Goal: Find contact information: Find contact information

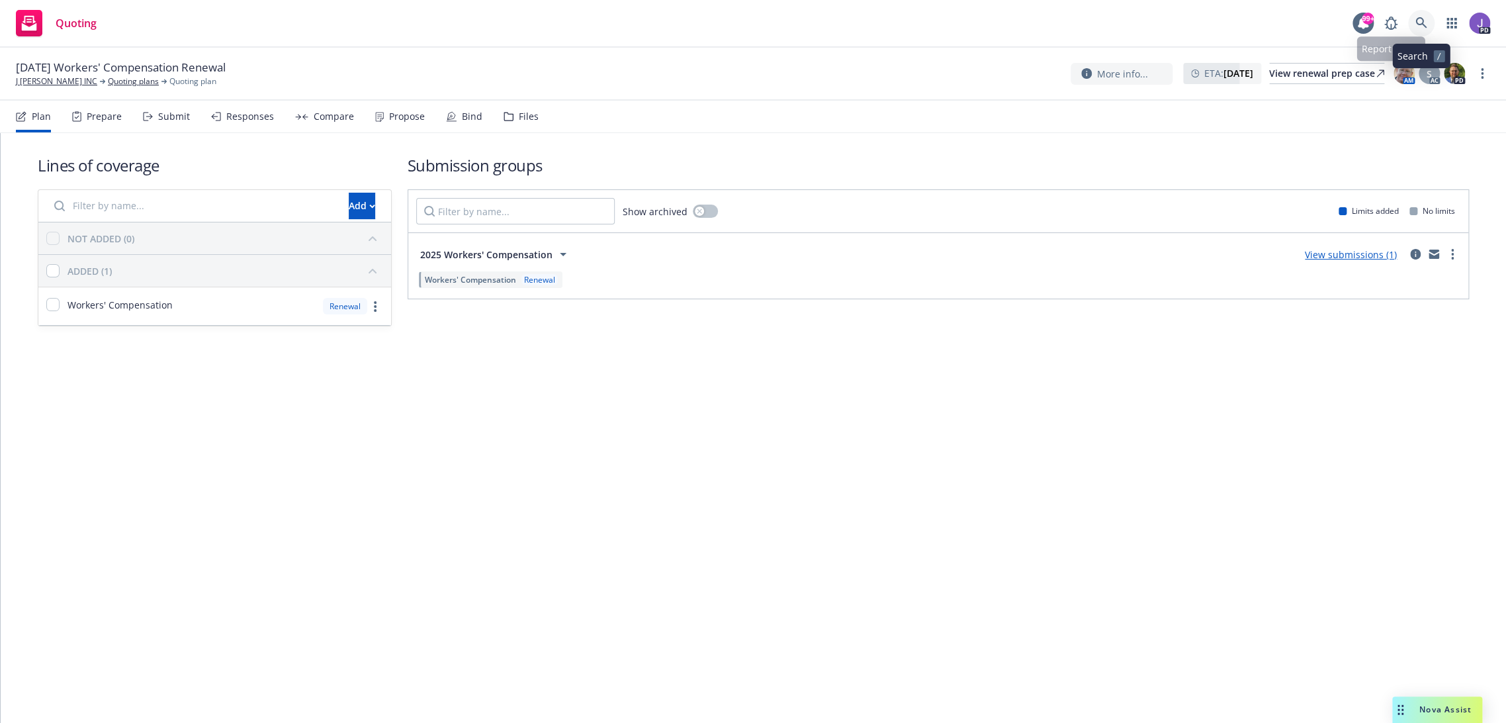
click at [1426, 18] on icon at bounding box center [1422, 23] width 12 height 12
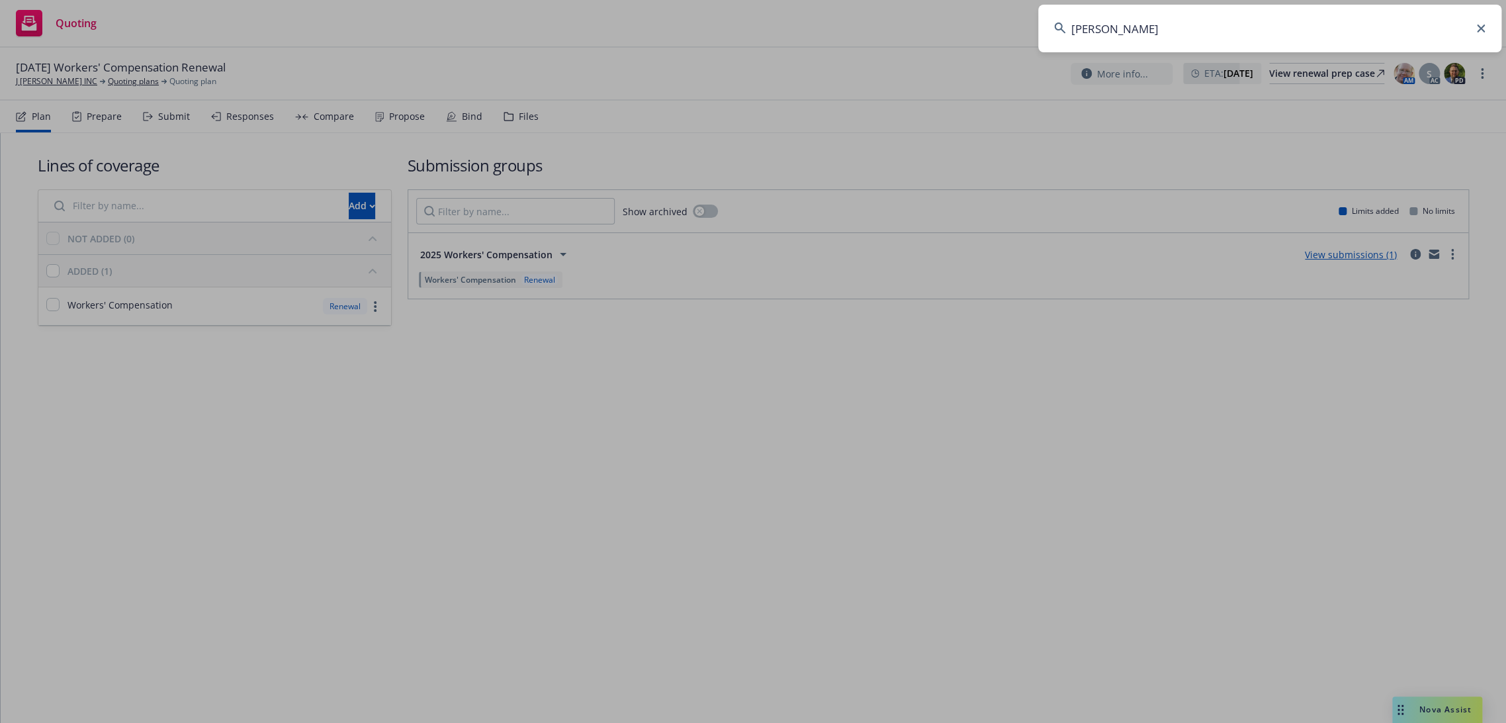
type input "rebar"
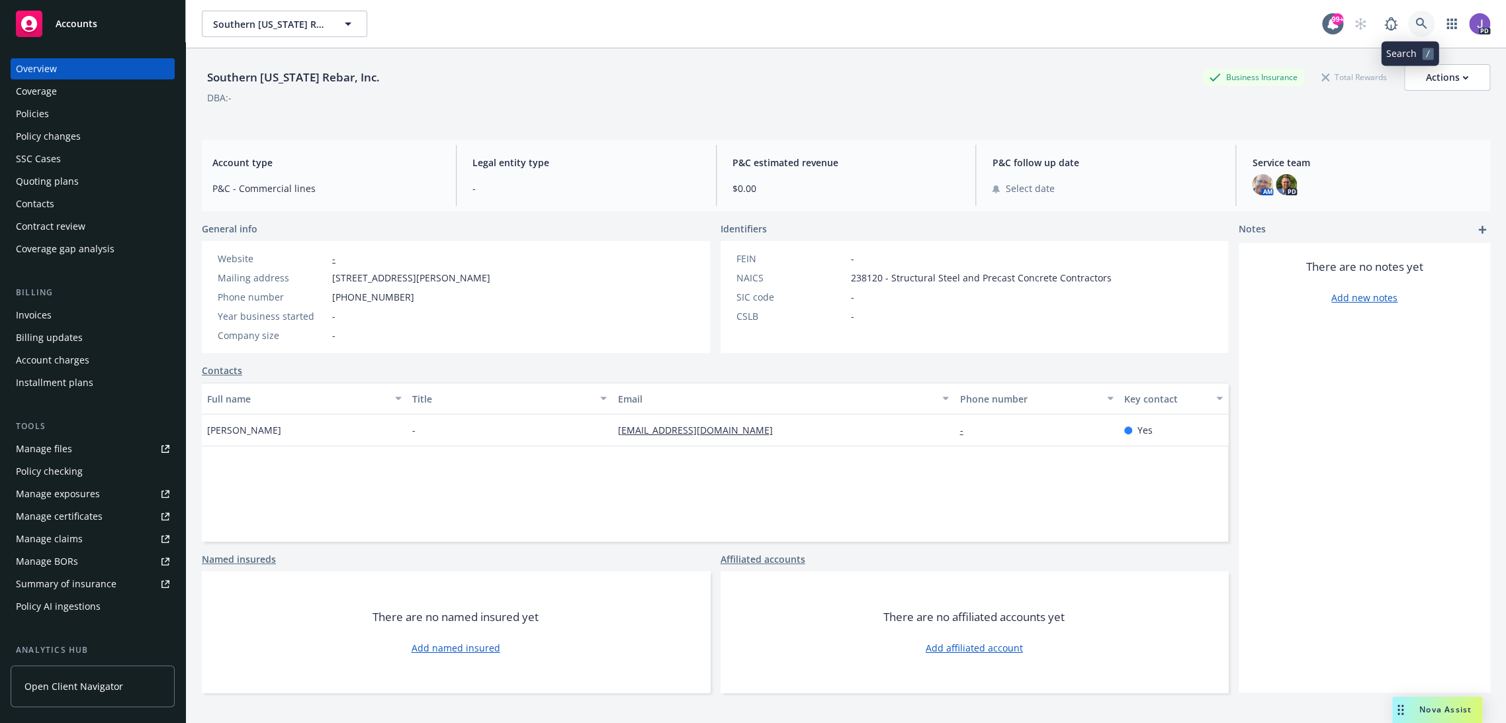
click at [1416, 24] on icon at bounding box center [1421, 23] width 11 height 11
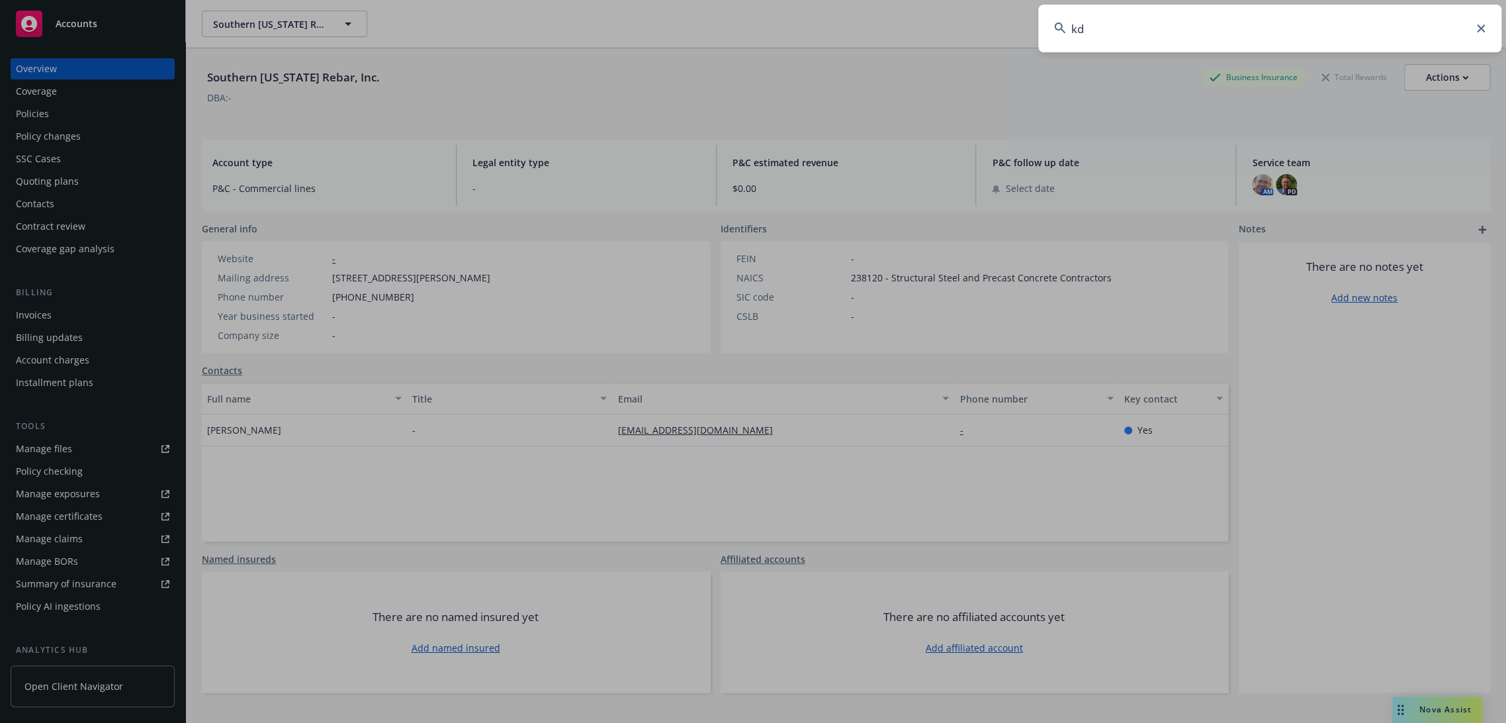
type input "kdi"
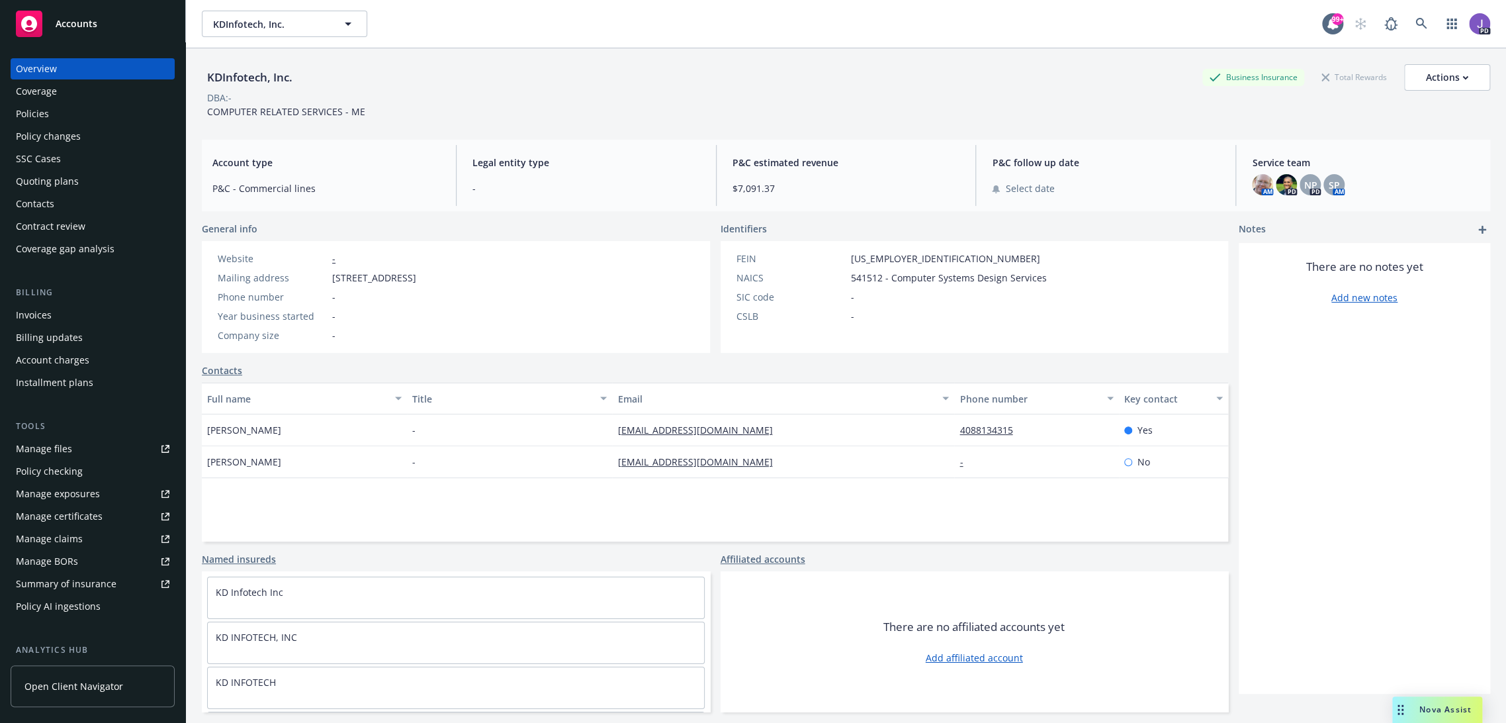
click at [56, 109] on div "Policies" at bounding box center [93, 113] width 154 height 21
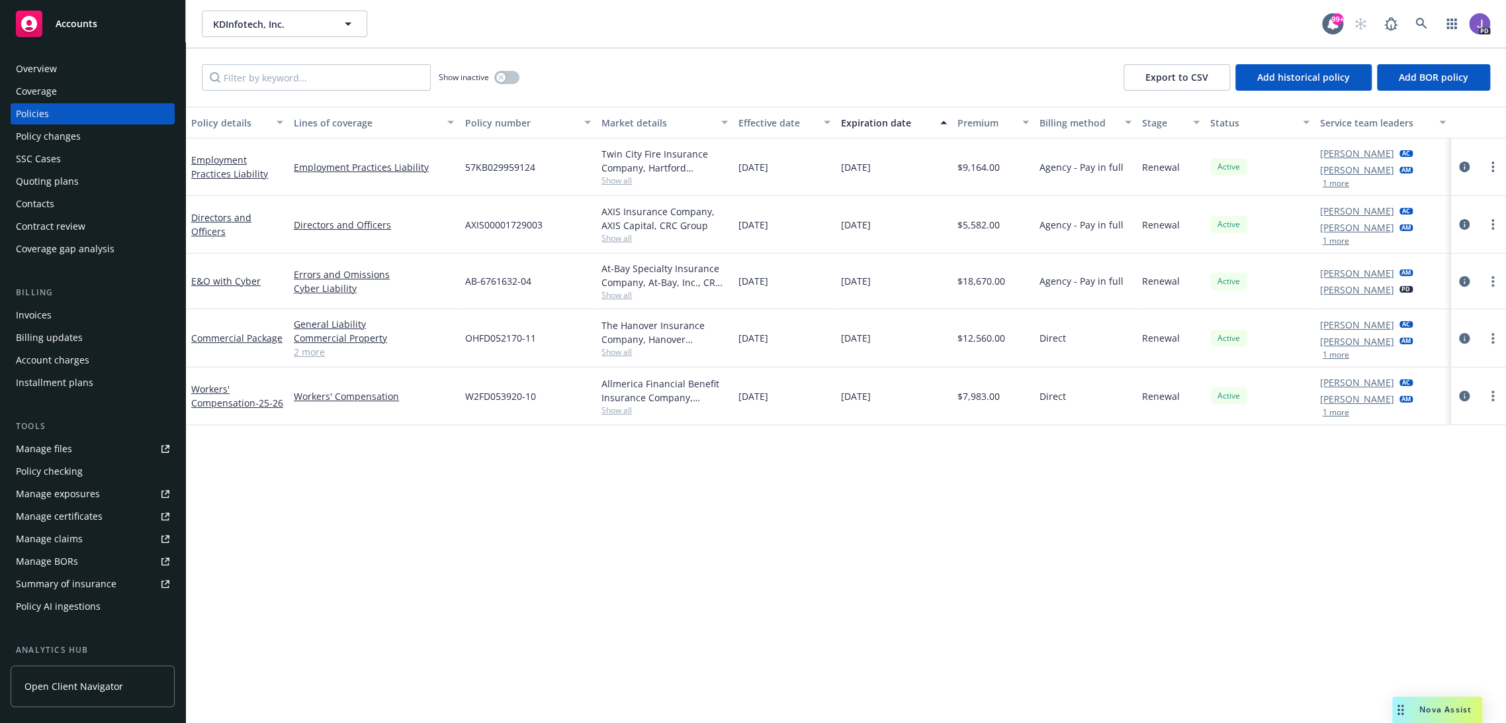
click at [320, 345] on link "2 more" at bounding box center [374, 352] width 160 height 14
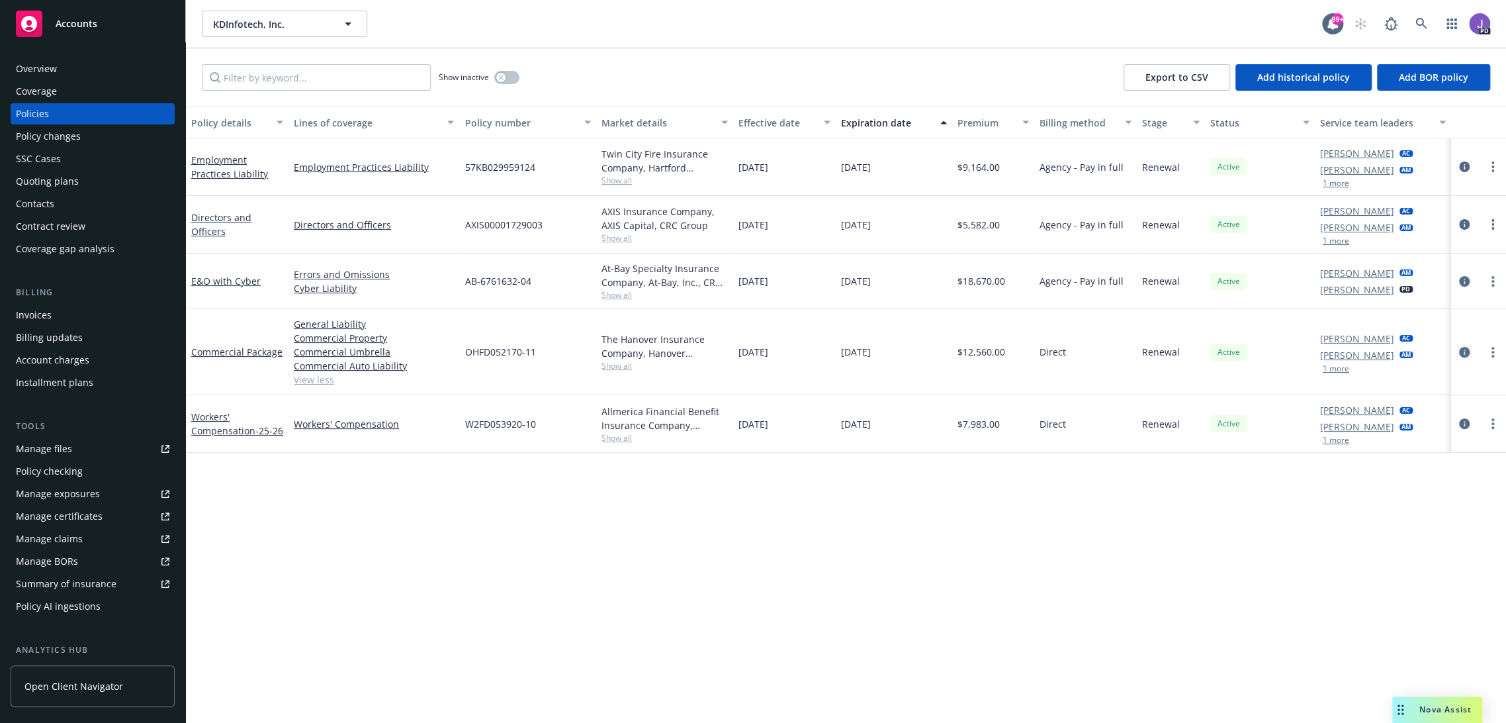
click at [1459, 353] on icon "circleInformation" at bounding box center [1464, 352] width 11 height 11
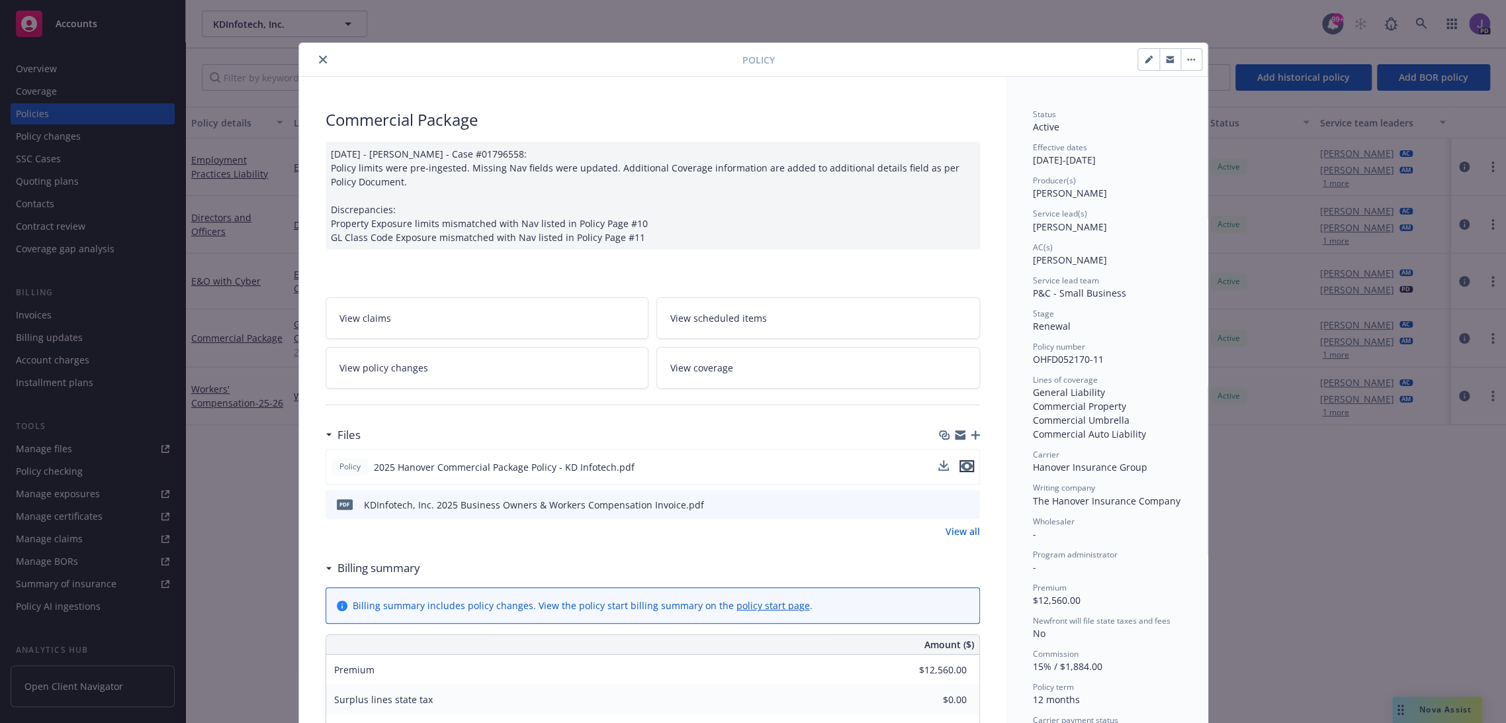
click at [966, 464] on icon "preview file" at bounding box center [967, 465] width 12 height 9
click at [321, 57] on button "close" at bounding box center [323, 60] width 16 height 16
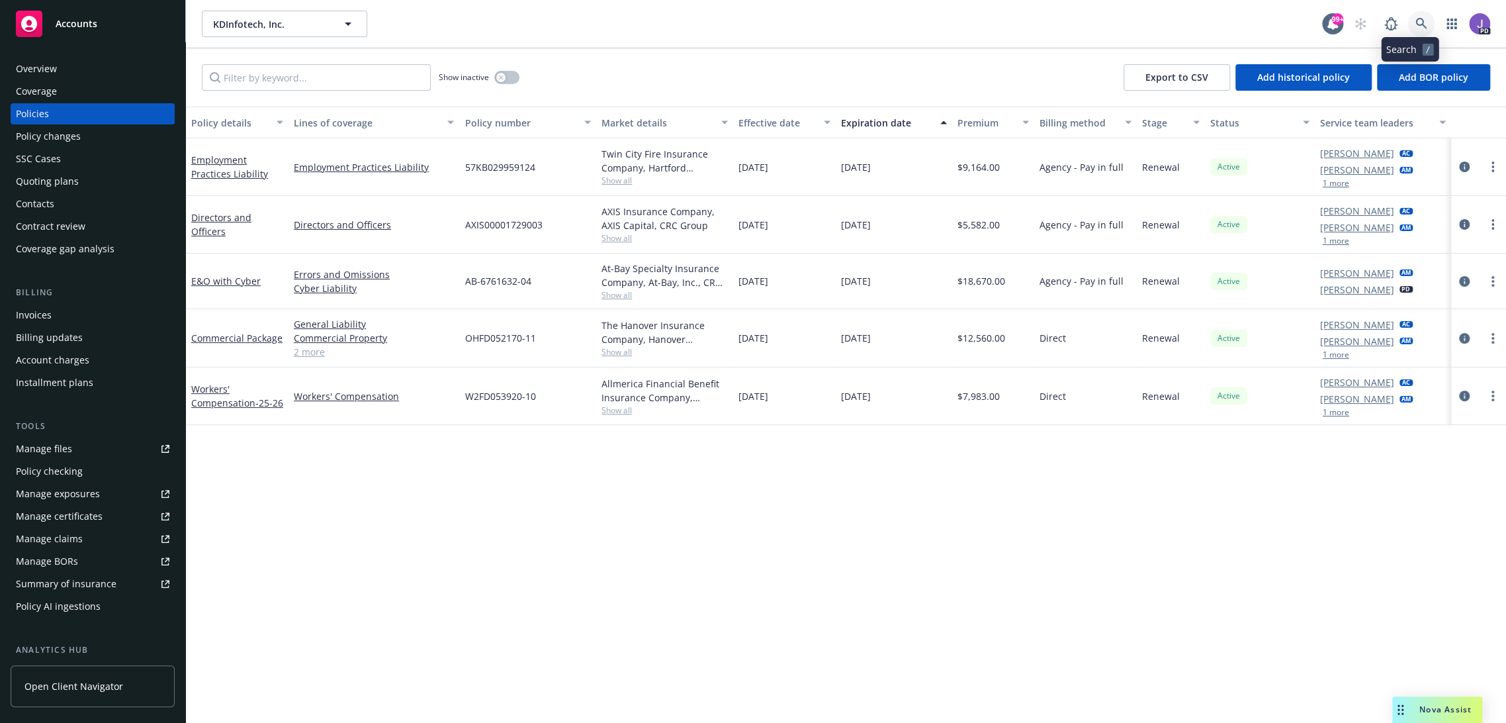
click at [1409, 11] on link at bounding box center [1421, 24] width 26 height 26
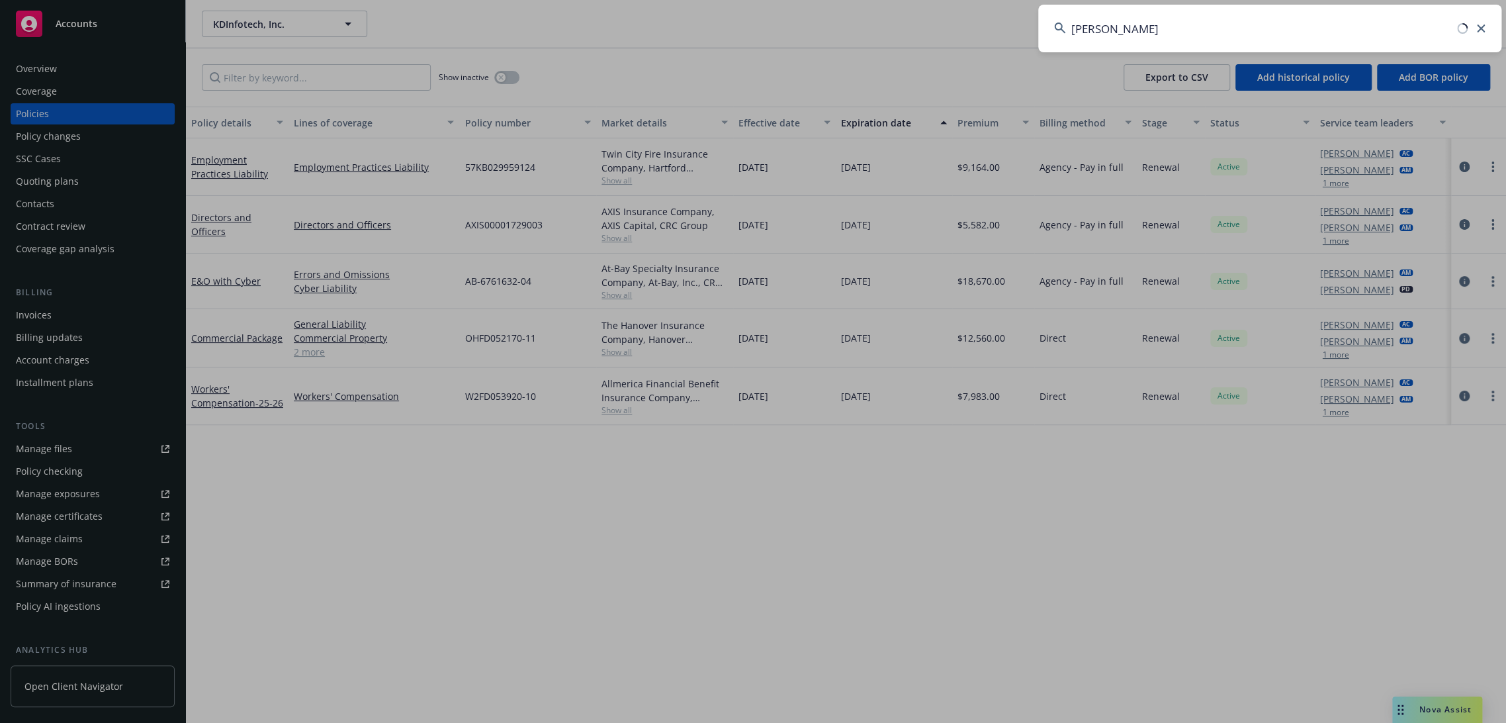
type input "rebar"
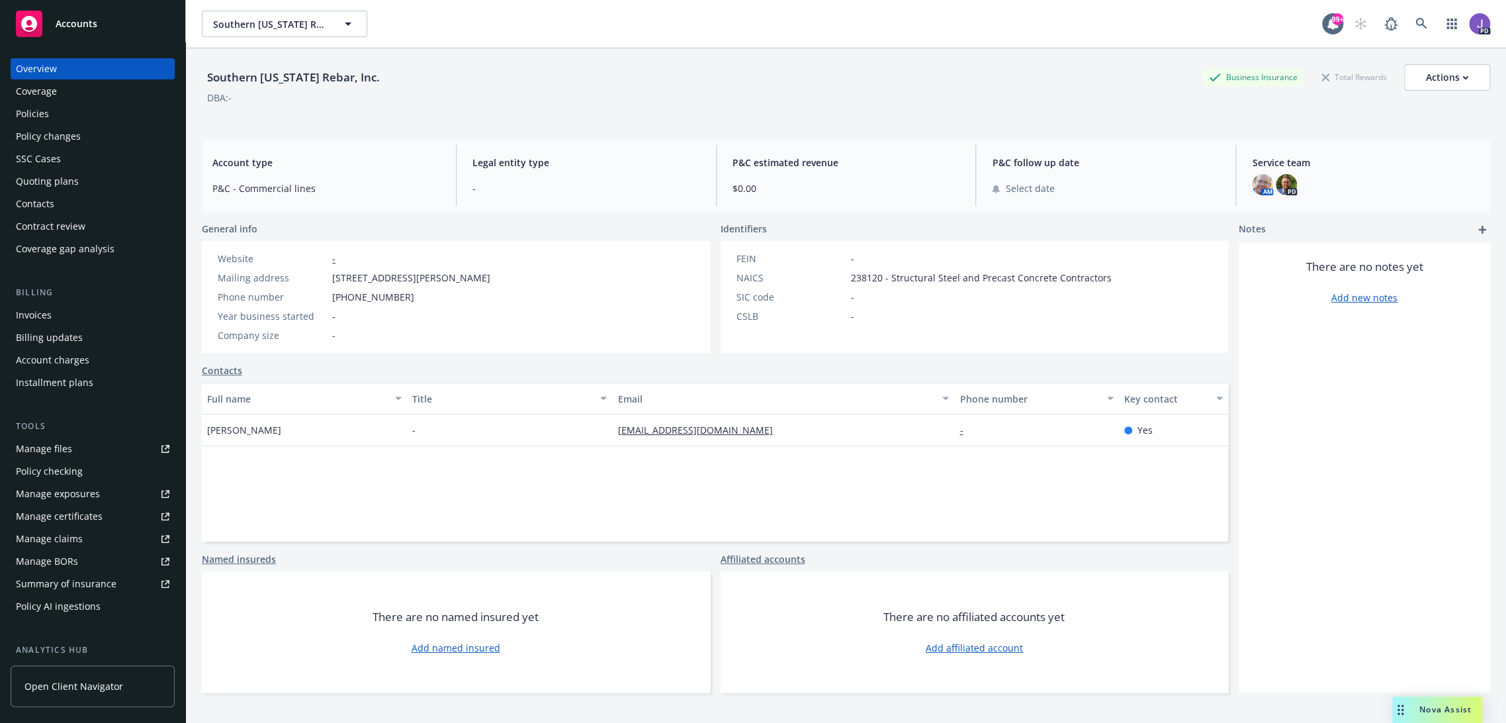
drag, startPoint x: 785, startPoint y: 435, endPoint x: 588, endPoint y: 432, distance: 197.3
click at [588, 432] on div "Lane Farrell - lane@southerncaliforniarebar.com - Yes" at bounding box center [715, 430] width 1027 height 32
copy div "lane@southerncaliforniarebar.com"
drag, startPoint x: 205, startPoint y: 422, endPoint x: 195, endPoint y: 423, distance: 10.0
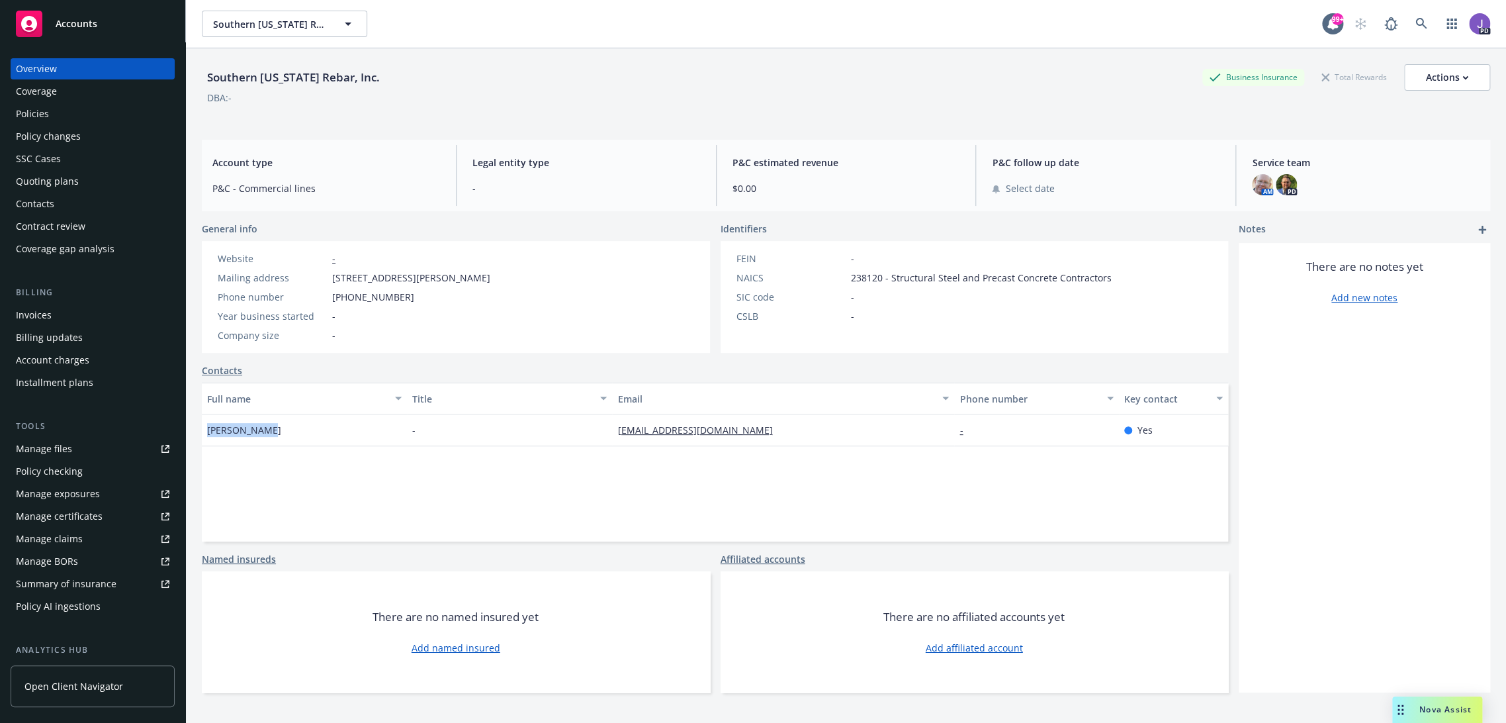
click at [195, 423] on div "Southern California Rebar, Inc. Business Insurance Total Rewards Actions DBA: -…" at bounding box center [846, 409] width 1320 height 723
copy span "Lane Farrell"
drag, startPoint x: 822, startPoint y: 426, endPoint x: 600, endPoint y: 435, distance: 221.9
click at [600, 435] on div "Lane Farrell - lane@southerncaliforniarebar.com - Yes" at bounding box center [715, 430] width 1027 height 32
copy div "lane@southerncaliforniarebar.com"
